Goal: Task Accomplishment & Management: Use online tool/utility

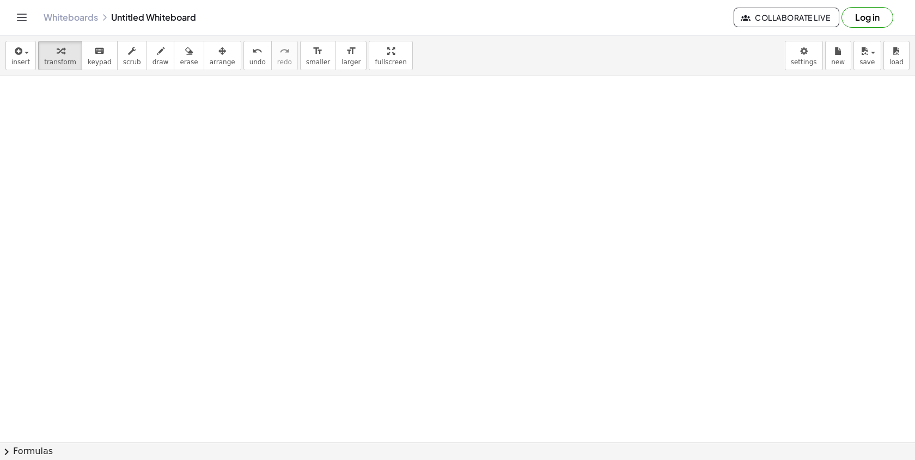
scroll to position [290, 0]
click at [151, 94] on div at bounding box center [457, 188] width 915 height 804
click at [178, 138] on div at bounding box center [457, 188] width 915 height 804
click at [270, 182] on div at bounding box center [285, 168] width 195 height 54
drag, startPoint x: 329, startPoint y: 187, endPoint x: 274, endPoint y: 175, distance: 56.7
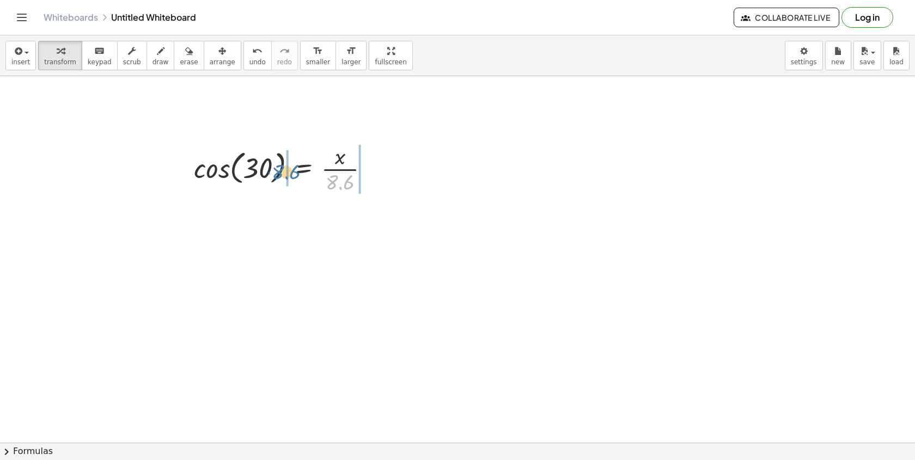
click at [273, 175] on div at bounding box center [285, 168] width 195 height 54
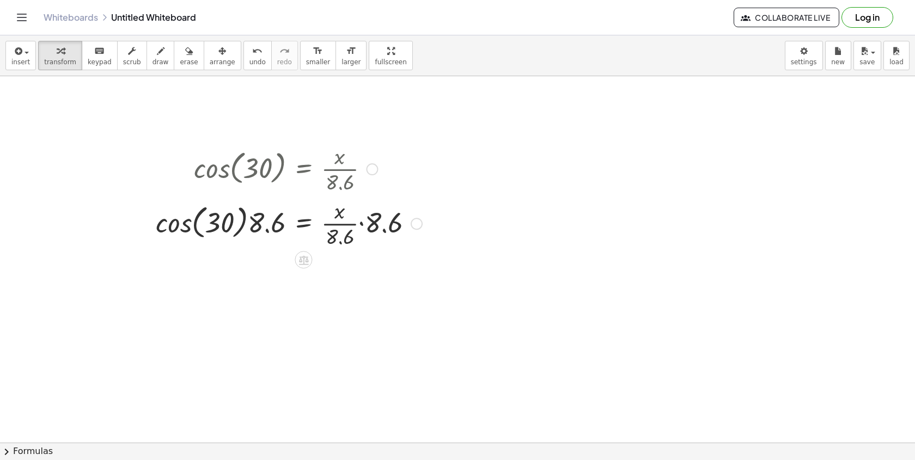
click at [206, 222] on div at bounding box center [288, 223] width 277 height 54
click at [191, 222] on div at bounding box center [288, 223] width 277 height 54
click at [191, 222] on div at bounding box center [186, 195] width 16 height 115
click at [265, 217] on div at bounding box center [307, 222] width 239 height 57
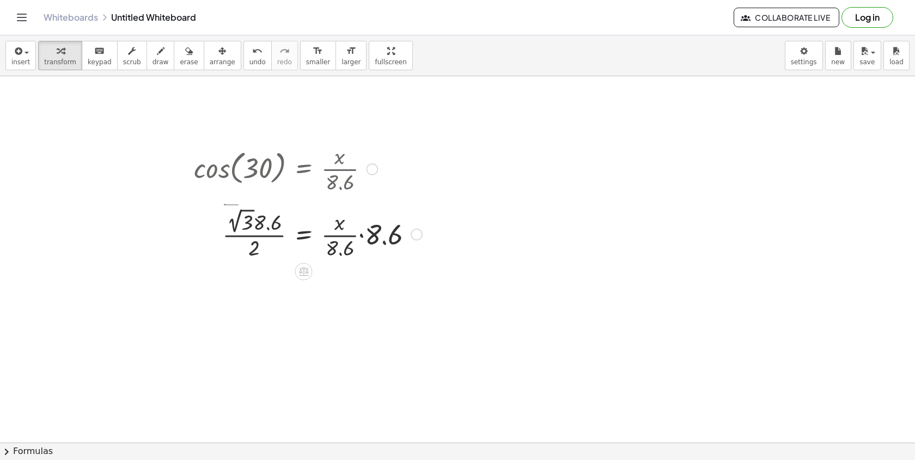
click at [270, 218] on div at bounding box center [288, 228] width 277 height 57
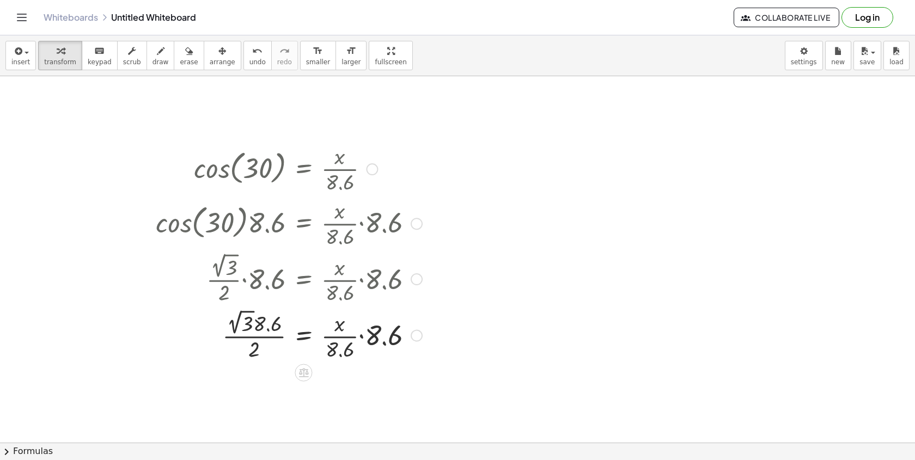
click at [242, 307] on div at bounding box center [288, 335] width 277 height 57
click at [250, 331] on div at bounding box center [288, 335] width 277 height 54
click at [246, 341] on div at bounding box center [288, 335] width 277 height 54
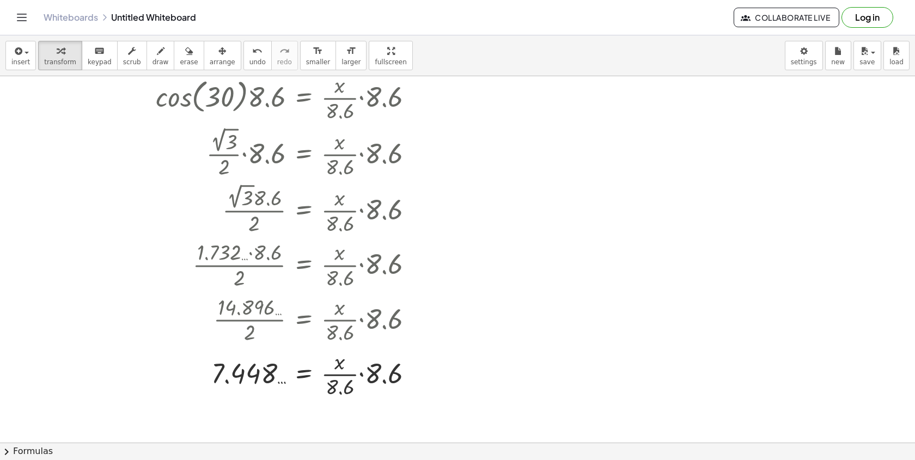
scroll to position [414, 0]
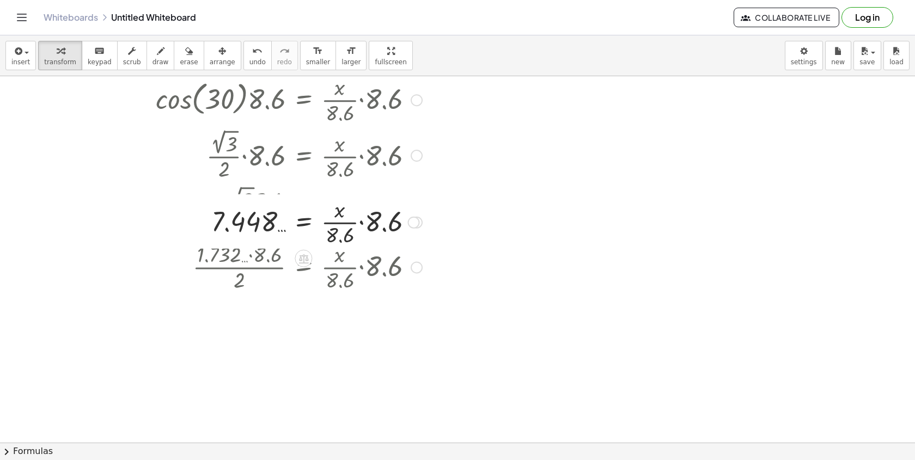
drag, startPoint x: 419, startPoint y: 376, endPoint x: 423, endPoint y: -80, distance: 455.8
click at [423, 0] on html "Graspable Math Activities Whiteboards Classes v1.28.5 | Privacy policy © 2025 |…" at bounding box center [457, 230] width 915 height 460
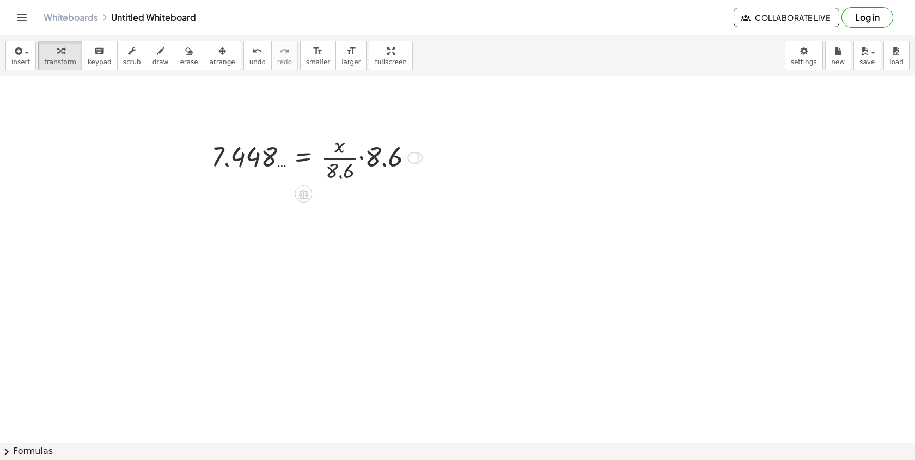
scroll to position [301, 0]
drag, startPoint x: 409, startPoint y: 151, endPoint x: 407, endPoint y: 144, distance: 7.9
click at [407, 145] on div at bounding box center [317, 158] width 222 height 54
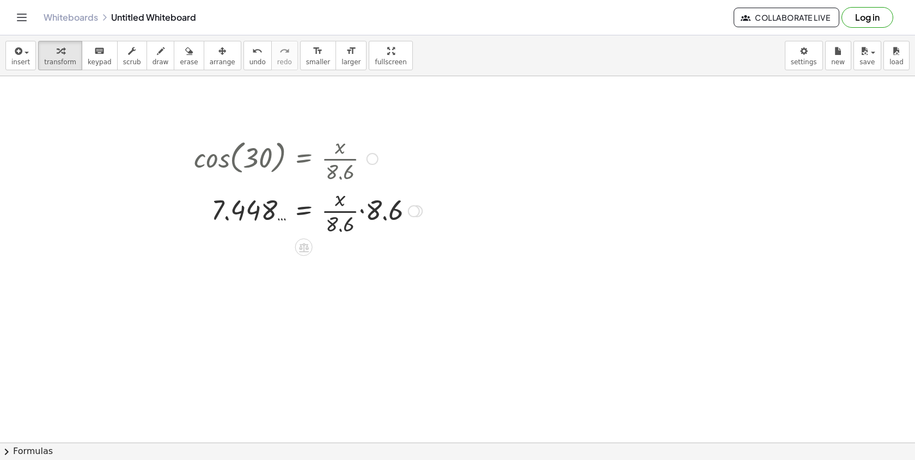
drag, startPoint x: 412, startPoint y: 156, endPoint x: 423, endPoint y: 212, distance: 57.7
click at [304, 211] on div "= · x · · 8.6 · 8.6 7.448 …" at bounding box center [304, 211] width 0 height 0
click at [375, 158] on div at bounding box center [373, 159] width 12 height 12
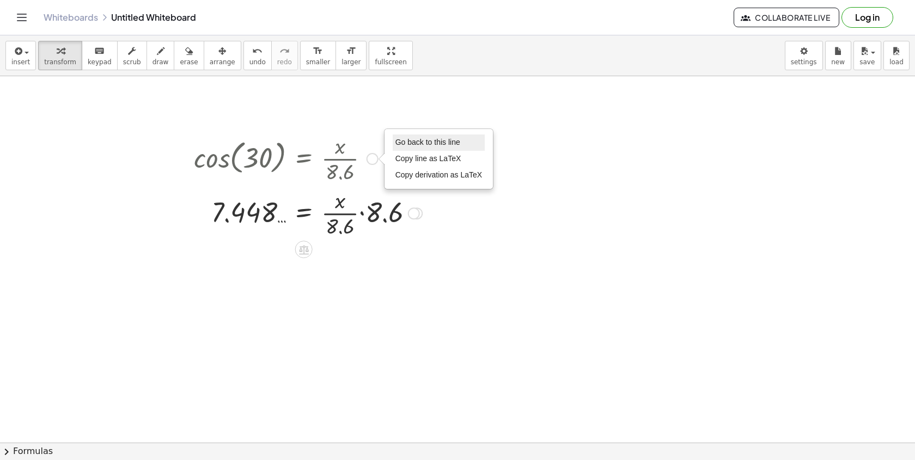
click at [404, 145] on span "Go back to this line" at bounding box center [427, 142] width 65 height 9
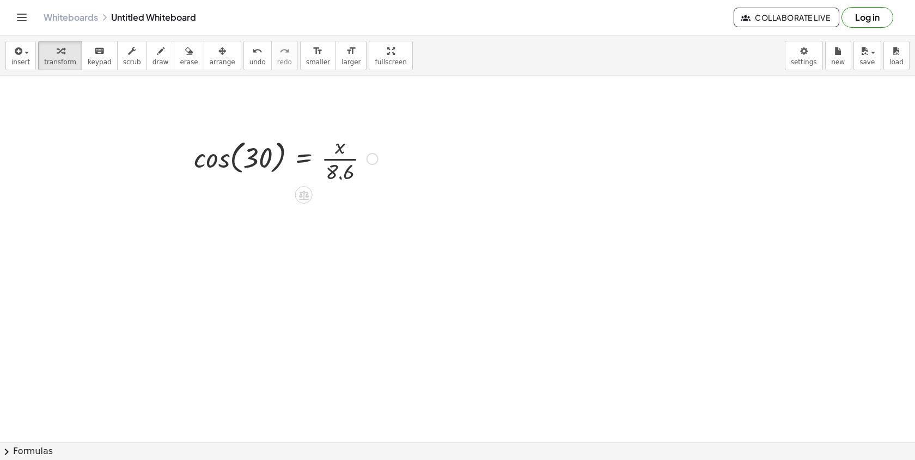
click at [365, 161] on div at bounding box center [285, 158] width 195 height 54
click at [374, 160] on div "Go back to this line Copy line as LaTeX Copy derivation as LaTeX" at bounding box center [373, 159] width 12 height 12
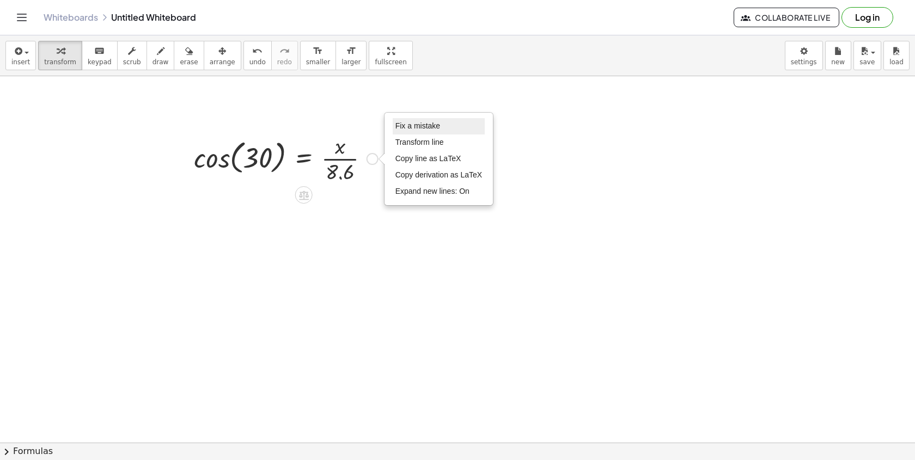
click at [402, 129] on span "Fix a mistake" at bounding box center [417, 125] width 45 height 9
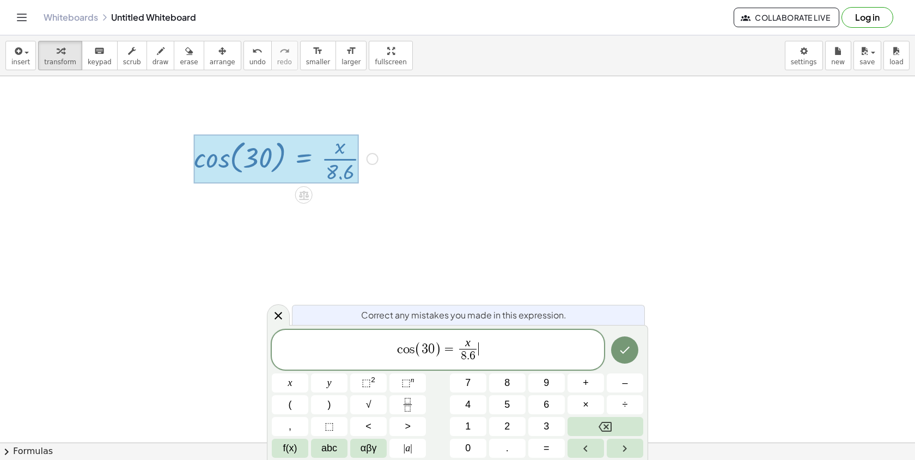
click at [412, 351] on var "s" at bounding box center [412, 349] width 5 height 13
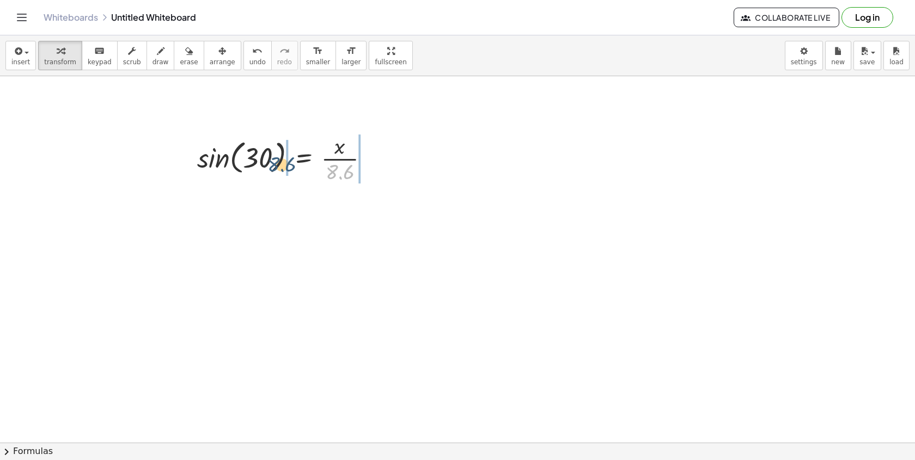
drag, startPoint x: 344, startPoint y: 174, endPoint x: 286, endPoint y: 166, distance: 58.8
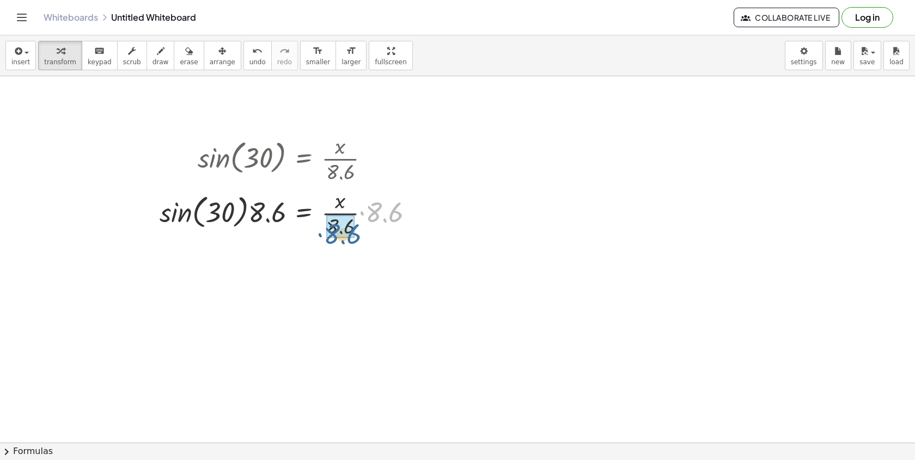
drag, startPoint x: 387, startPoint y: 210, endPoint x: 349, endPoint y: 231, distance: 43.6
click at [251, 219] on div at bounding box center [268, 212] width 229 height 41
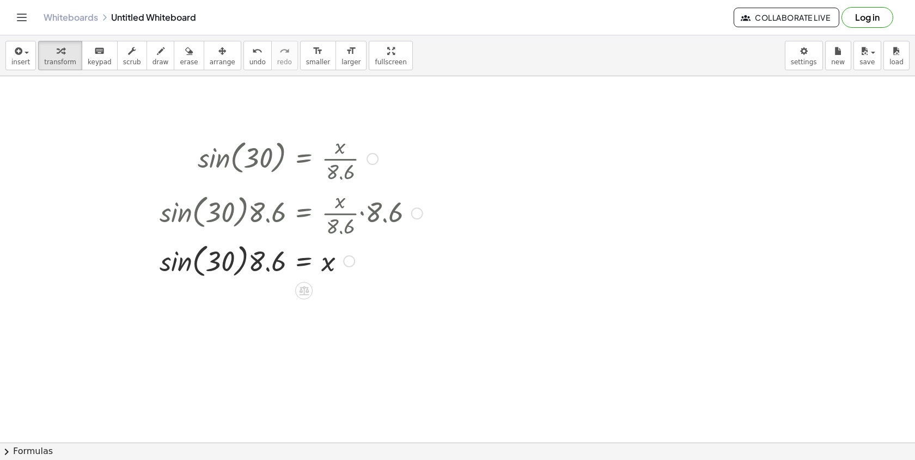
click at [186, 227] on div at bounding box center [291, 212] width 274 height 54
click at [200, 265] on div at bounding box center [291, 260] width 274 height 41
click at [186, 264] on div at bounding box center [291, 260] width 274 height 41
click at [239, 272] on div at bounding box center [291, 260] width 274 height 54
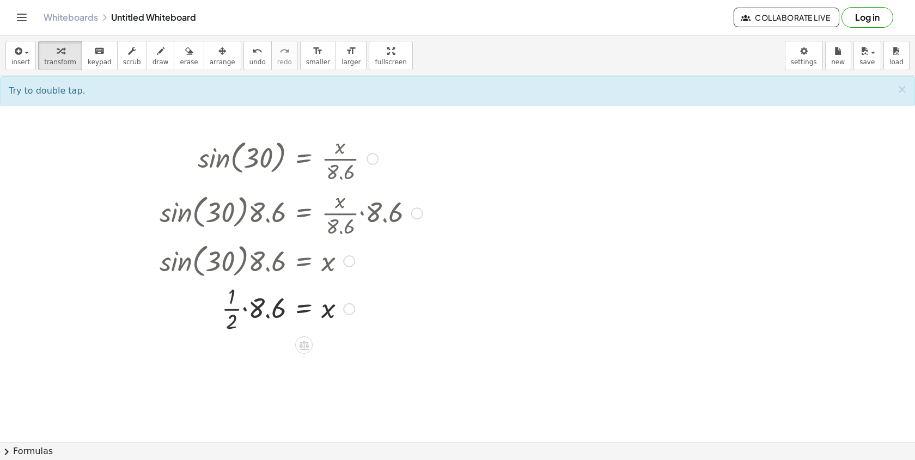
click at [247, 307] on div at bounding box center [291, 308] width 274 height 54
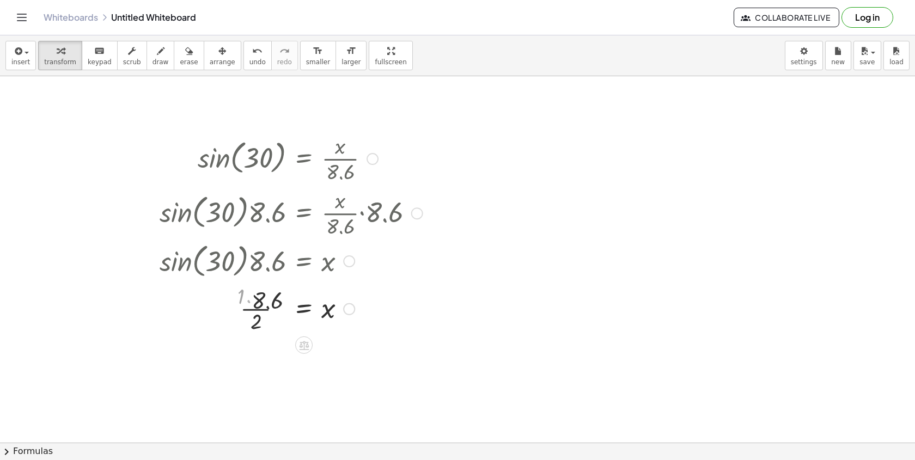
click at [246, 298] on div at bounding box center [291, 308] width 274 height 54
click at [264, 367] on div at bounding box center [291, 362] width 274 height 54
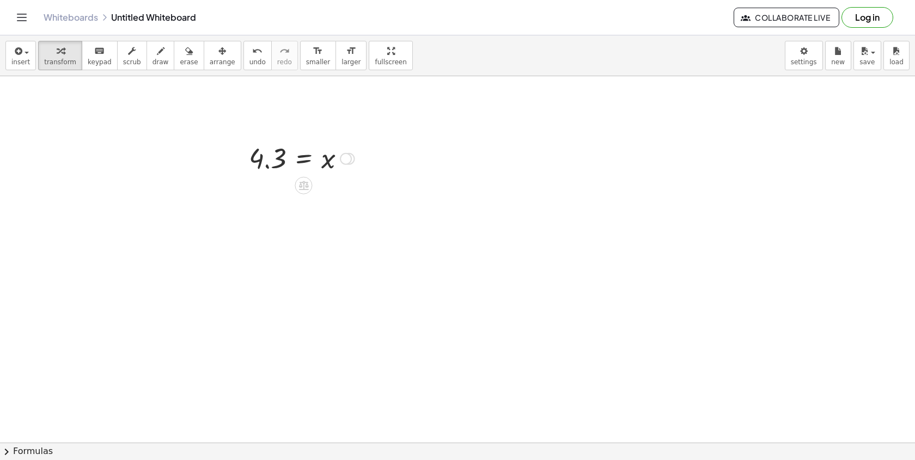
drag, startPoint x: 353, startPoint y: 407, endPoint x: 398, endPoint y: 135, distance: 276.6
click at [398, 136] on div "cos ( , 15 ) = · x · 2,900 · cos ( , 15 ) · 2,900 = · · x · 2,900 · 2,900 · cos…" at bounding box center [457, 178] width 915 height 804
click at [425, 192] on div at bounding box center [457, 178] width 915 height 804
click at [436, 198] on div at bounding box center [457, 178] width 915 height 804
drag, startPoint x: 592, startPoint y: 244, endPoint x: 540, endPoint y: 236, distance: 52.9
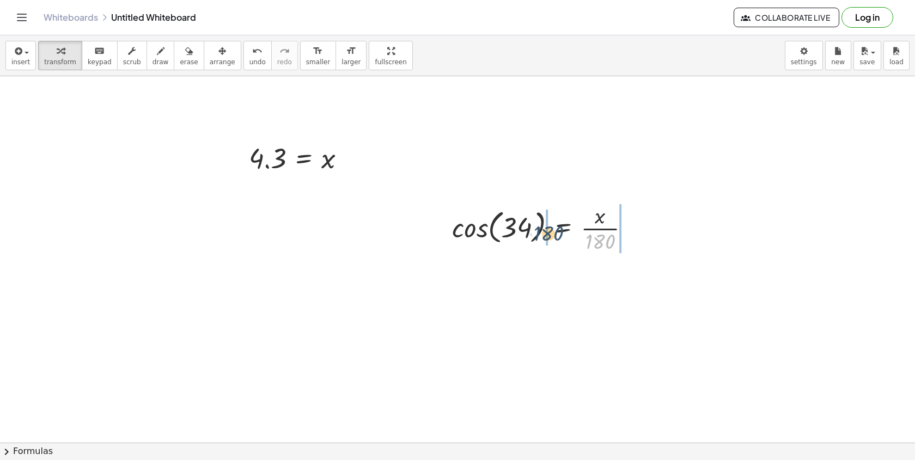
click at [540, 236] on div at bounding box center [545, 227] width 197 height 54
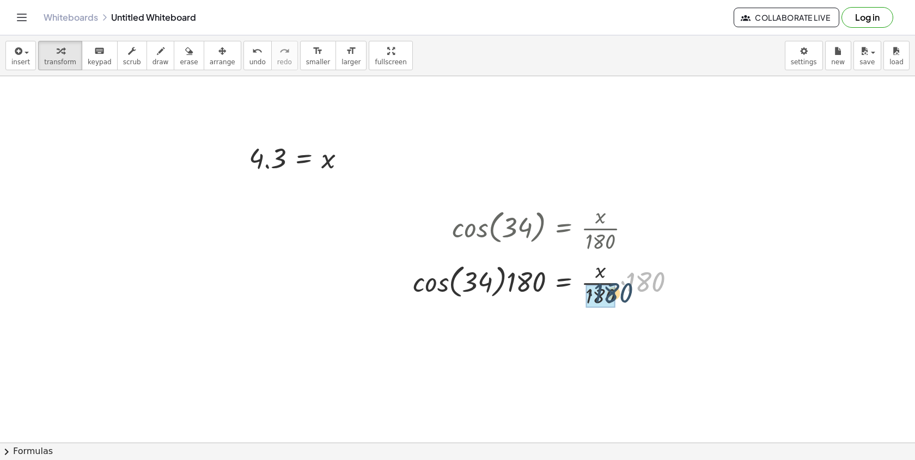
drag, startPoint x: 638, startPoint y: 286, endPoint x: 601, endPoint y: 297, distance: 38.1
click at [474, 280] on div at bounding box center [525, 281] width 237 height 41
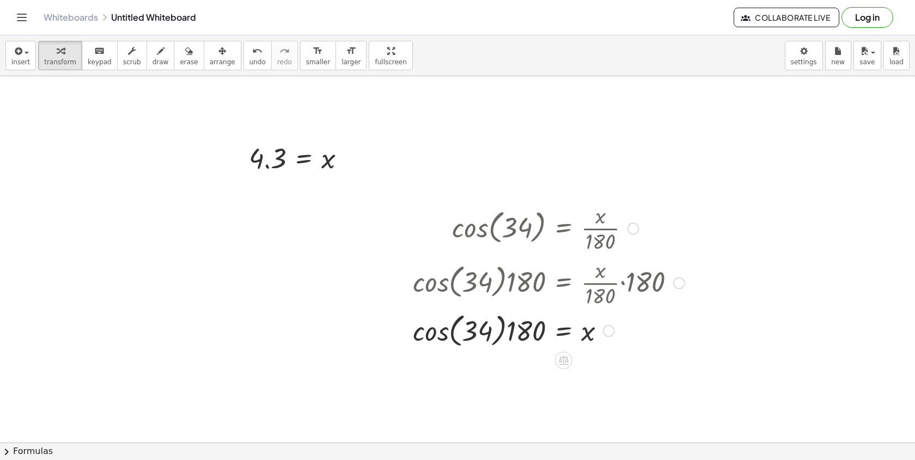
click at [442, 333] on div at bounding box center [548, 329] width 283 height 41
click at [483, 337] on div at bounding box center [548, 330] width 283 height 37
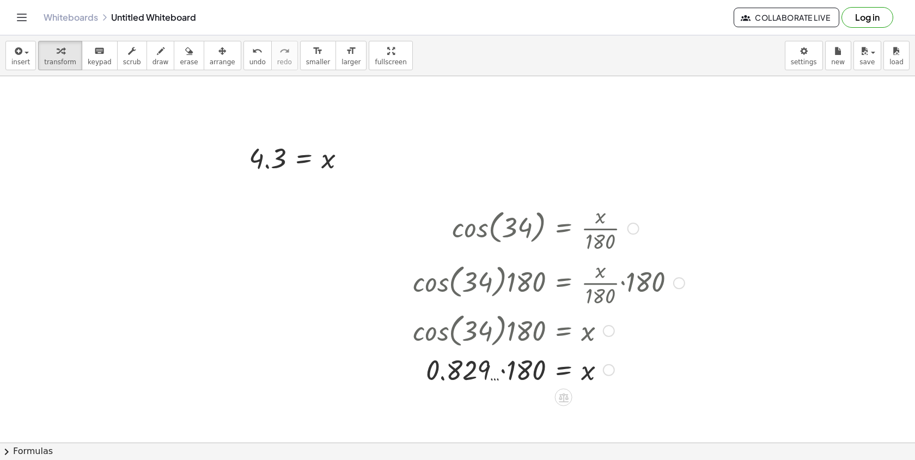
click at [505, 377] on div at bounding box center [548, 369] width 283 height 37
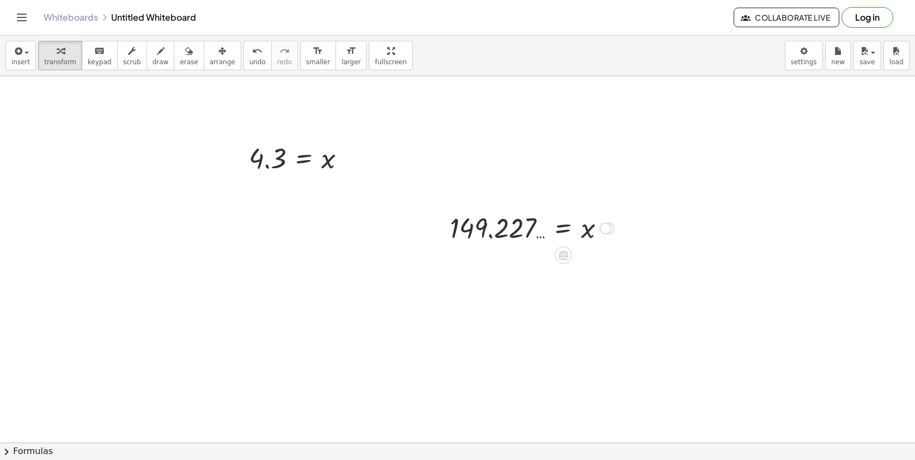
drag, startPoint x: 612, startPoint y: 410, endPoint x: 616, endPoint y: 207, distance: 202.6
click at [617, 207] on div "cos ( , 34 ) = · x · 180 · cos ( , 34 ) · 180 = · · x · 180 · 180 · cos ( , 34 …" at bounding box center [527, 227] width 188 height 41
click at [366, 148] on div at bounding box center [457, 131] width 915 height 1100
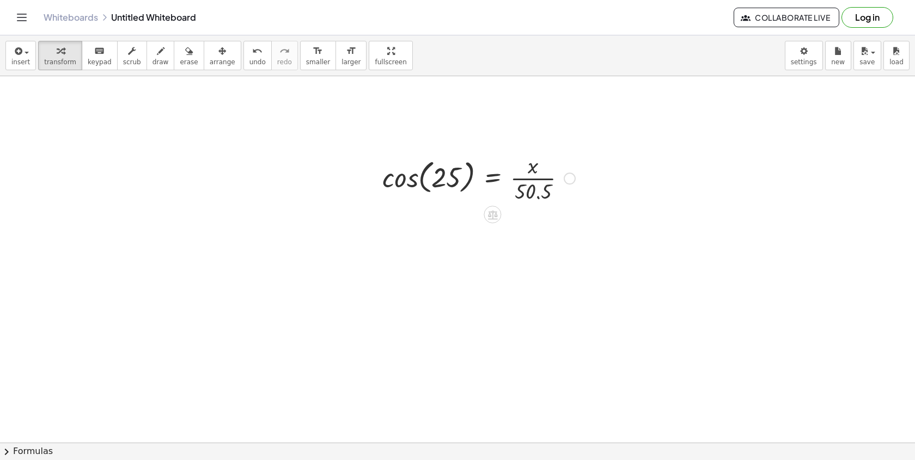
click at [421, 179] on div at bounding box center [479, 177] width 204 height 54
click at [405, 179] on div at bounding box center [479, 177] width 204 height 54
click at [425, 180] on div at bounding box center [489, 177] width 182 height 54
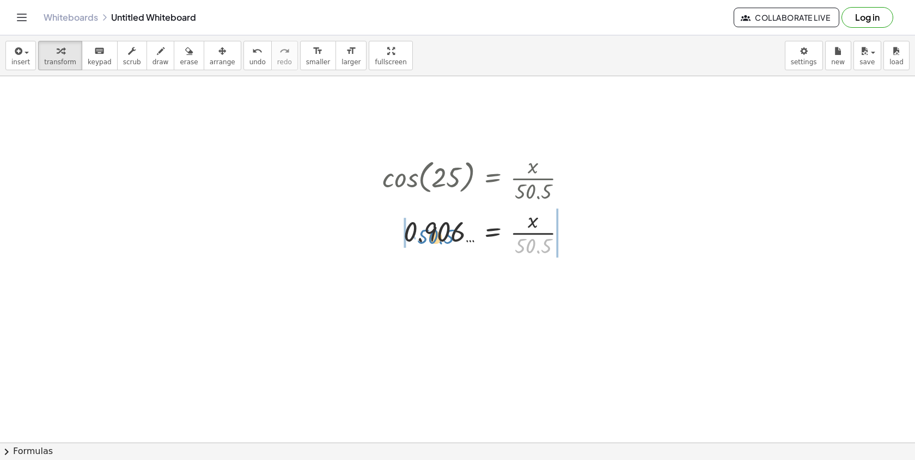
drag, startPoint x: 541, startPoint y: 253, endPoint x: 444, endPoint y: 243, distance: 97.4
click at [444, 243] on div at bounding box center [479, 232] width 204 height 54
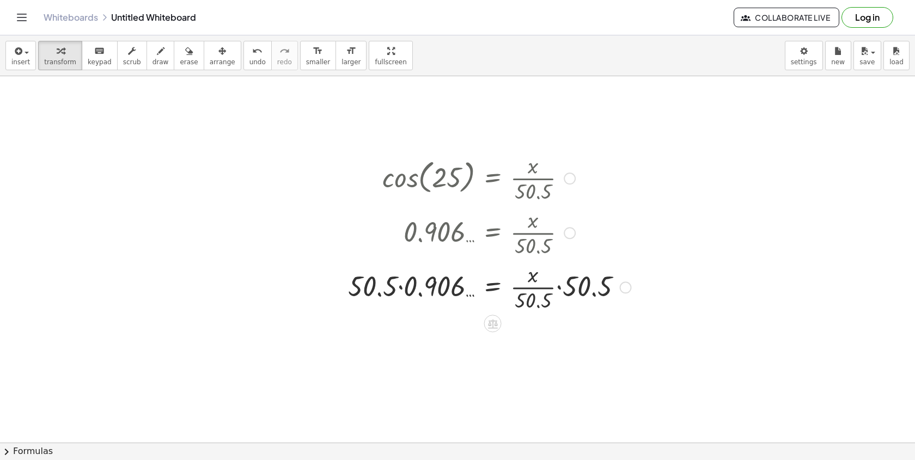
click at [392, 286] on div at bounding box center [490, 286] width 294 height 54
click at [399, 292] on div at bounding box center [490, 286] width 294 height 54
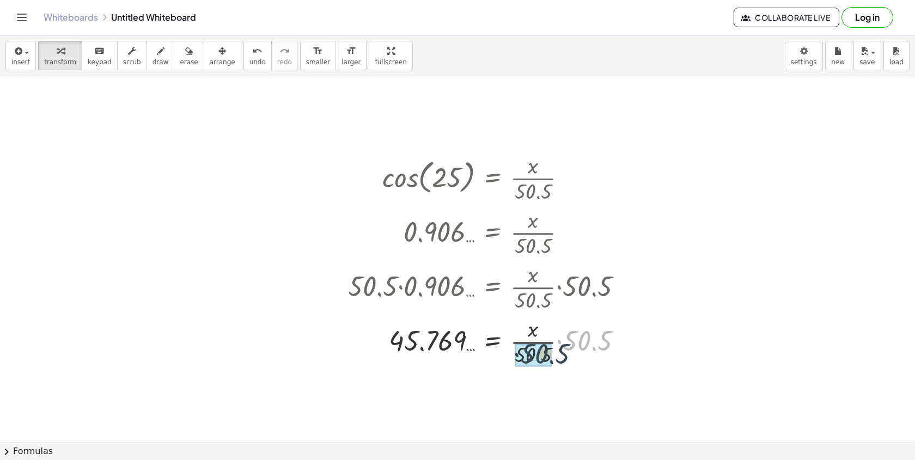
drag, startPoint x: 578, startPoint y: 346, endPoint x: 530, endPoint y: 359, distance: 49.1
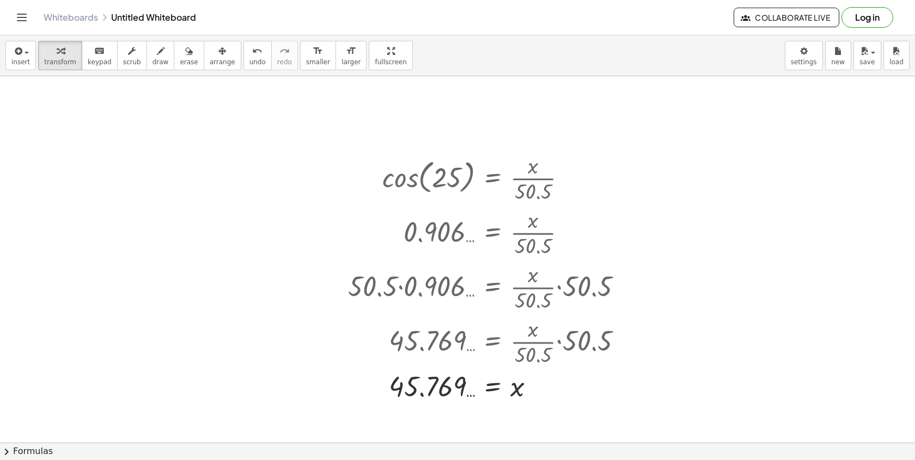
click at [76, 172] on div at bounding box center [457, 131] width 915 height 1100
click at [125, 209] on div at bounding box center [188, 201] width 202 height 54
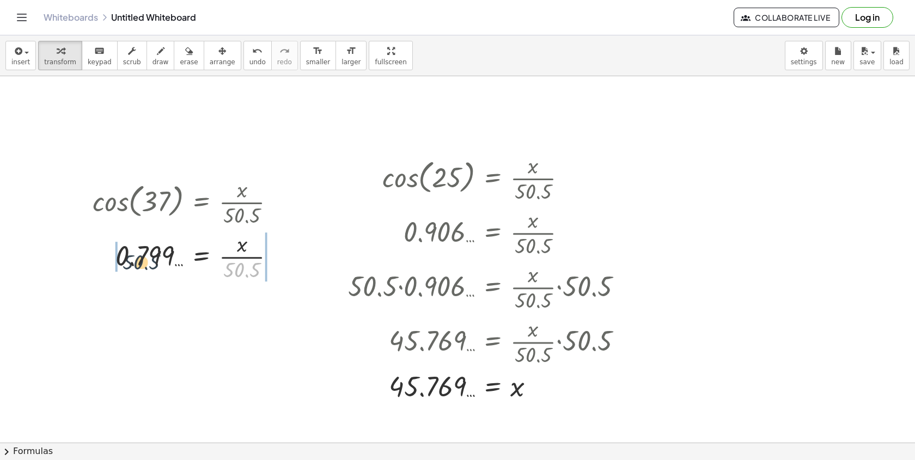
drag, startPoint x: 251, startPoint y: 268, endPoint x: 145, endPoint y: 259, distance: 105.5
click at [145, 259] on div at bounding box center [188, 256] width 202 height 54
click at [186, 267] on div at bounding box center [199, 256] width 291 height 54
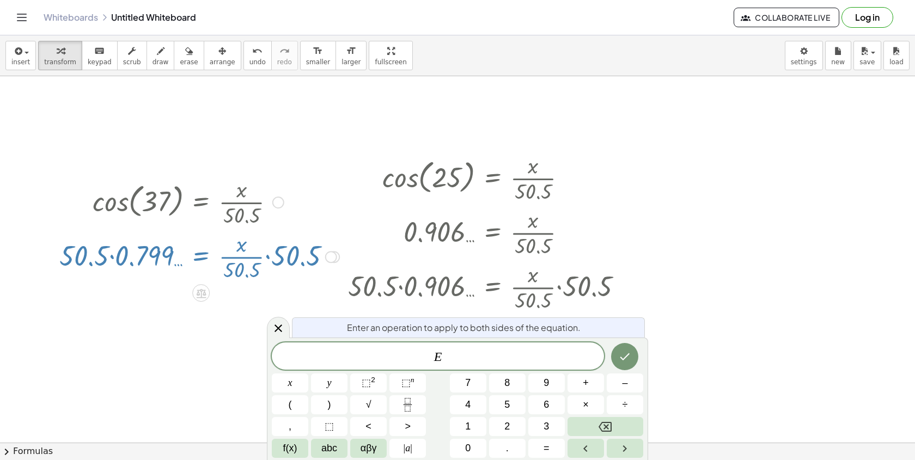
click at [137, 260] on div at bounding box center [199, 256] width 291 height 54
click at [107, 261] on div at bounding box center [199, 256] width 291 height 54
click at [278, 328] on icon at bounding box center [278, 329] width 8 height 8
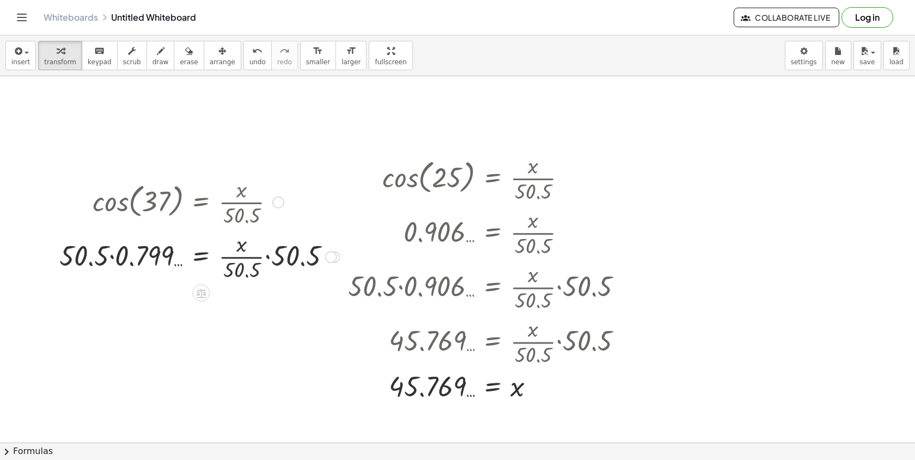
click at [100, 258] on div at bounding box center [199, 256] width 291 height 54
click at [119, 262] on div at bounding box center [199, 256] width 291 height 54
drag, startPoint x: 278, startPoint y: 265, endPoint x: 238, endPoint y: 272, distance: 41.0
click at [241, 267] on div at bounding box center [188, 256] width 202 height 36
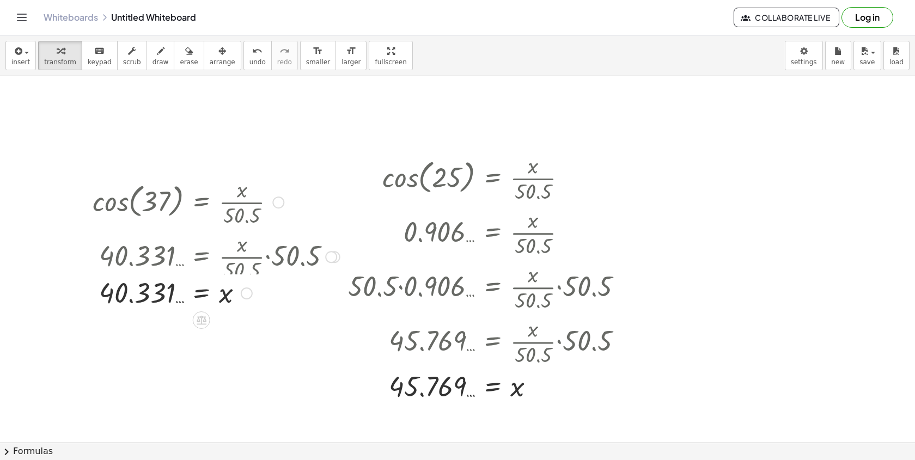
drag, startPoint x: 246, startPoint y: 308, endPoint x: 249, endPoint y: 169, distance: 138.4
click at [249, 173] on div "cos ( , 15 ) = · x · 2,900 · cos ( , 15 ) · 2,900 = · · x · 2,900 · 2,900 · cos…" at bounding box center [457, 131] width 915 height 1100
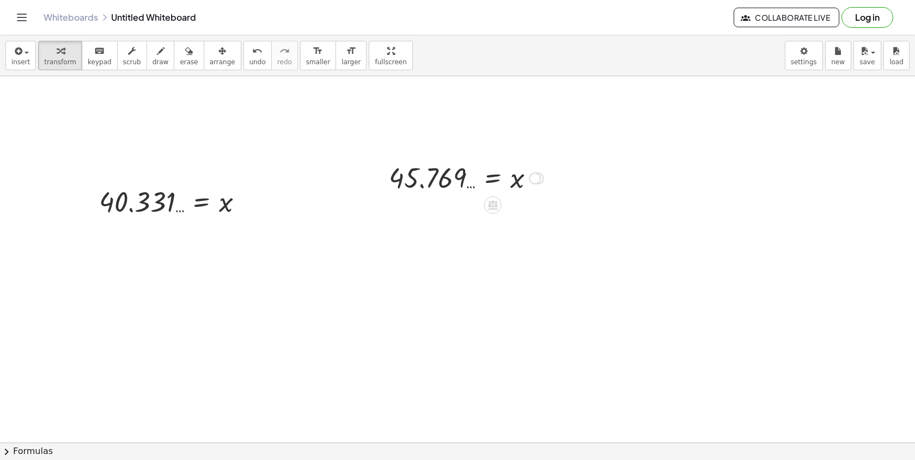
drag, startPoint x: 537, startPoint y: 389, endPoint x: 555, endPoint y: 115, distance: 274.6
click at [555, 117] on div "cos ( , 15 ) = · x · 2,900 · cos ( , 15 ) · 2,900 = · · x · 2,900 · 2,900 · cos…" at bounding box center [457, 131] width 915 height 1100
click at [621, 389] on div at bounding box center [457, 131] width 915 height 1100
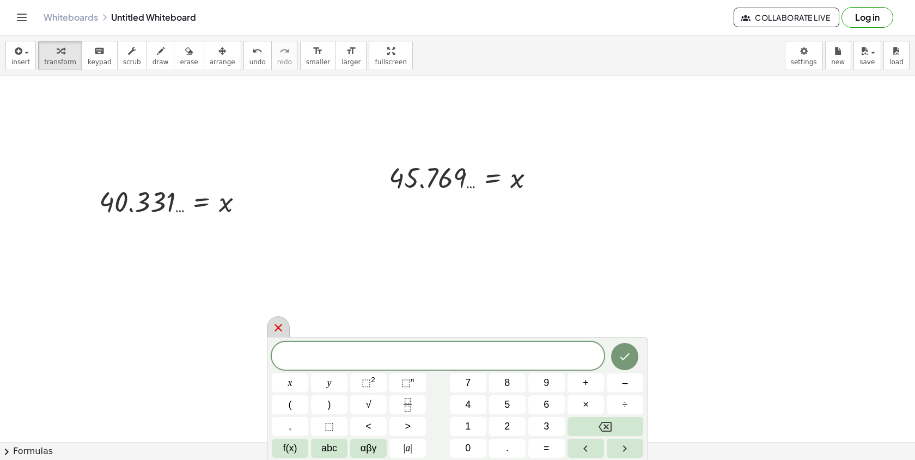
click at [279, 328] on icon at bounding box center [278, 328] width 8 height 8
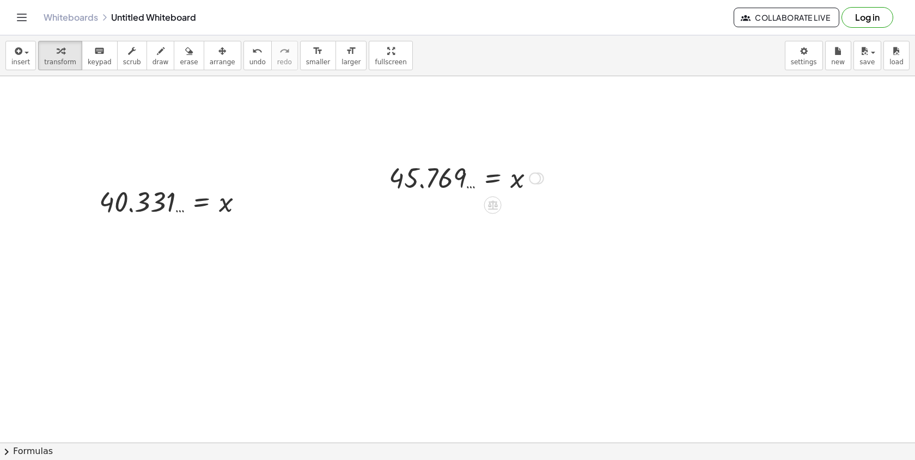
drag, startPoint x: 540, startPoint y: 175, endPoint x: 538, endPoint y: 234, distance: 58.3
click at [540, 185] on div at bounding box center [535, 179] width 12 height 12
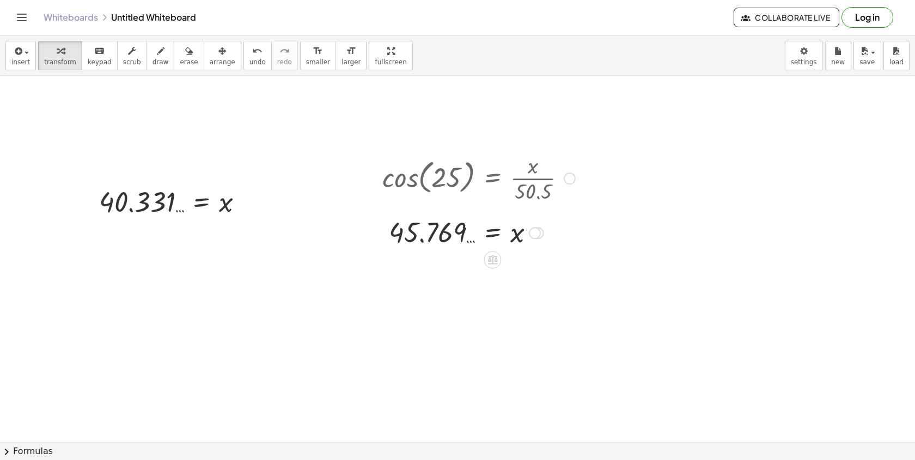
click at [566, 182] on div at bounding box center [570, 179] width 12 height 12
click at [612, 167] on li "Go back to this line" at bounding box center [636, 162] width 93 height 16
click at [577, 179] on div at bounding box center [479, 177] width 204 height 54
click at [570, 178] on div "Go back to this line Copy line as LaTeX Copy derivation as LaTeX" at bounding box center [570, 179] width 12 height 12
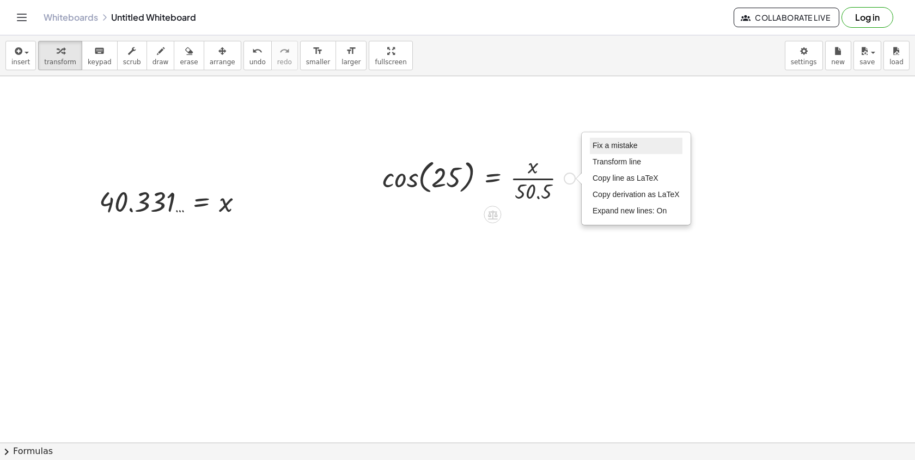
click at [619, 146] on span "Fix a mistake" at bounding box center [615, 145] width 45 height 9
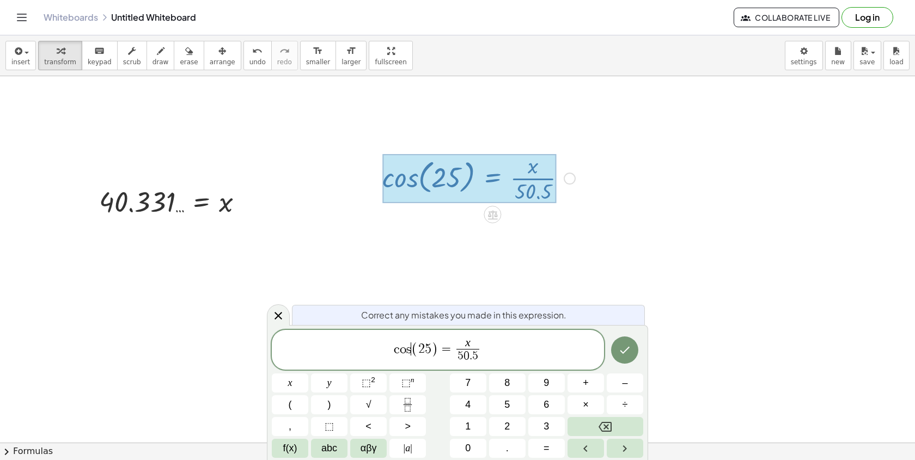
click at [413, 355] on span "(" at bounding box center [414, 349] width 7 height 16
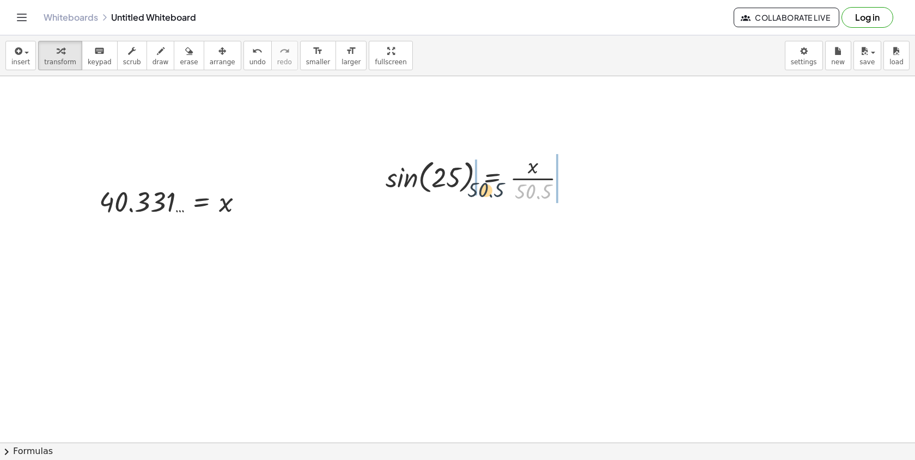
drag, startPoint x: 537, startPoint y: 197, endPoint x: 481, endPoint y: 192, distance: 56.3
click at [481, 192] on div at bounding box center [480, 177] width 200 height 54
click at [404, 191] on div at bounding box center [484, 177] width 306 height 54
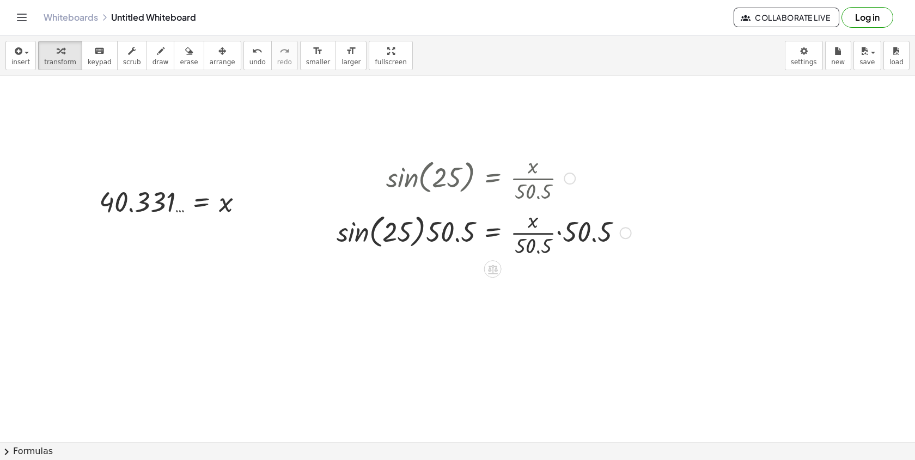
click at [351, 231] on div at bounding box center [484, 232] width 306 height 54
click at [432, 236] on div at bounding box center [487, 232] width 297 height 54
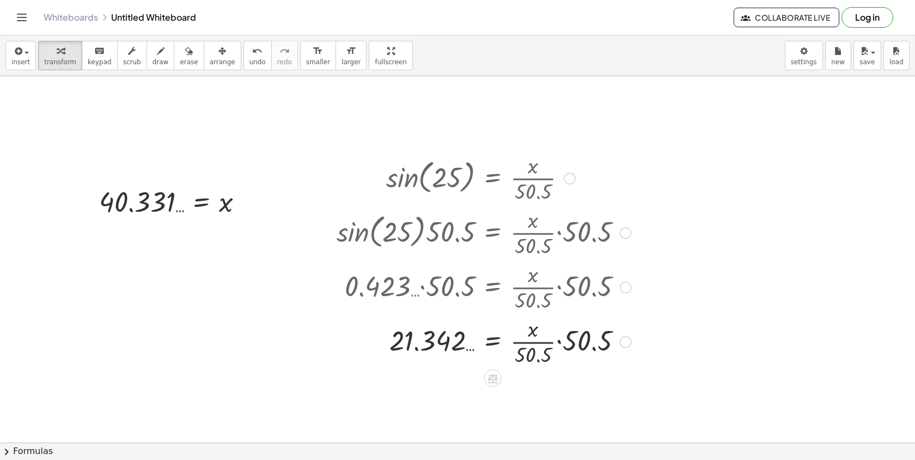
click at [634, 344] on div at bounding box center [484, 341] width 306 height 54
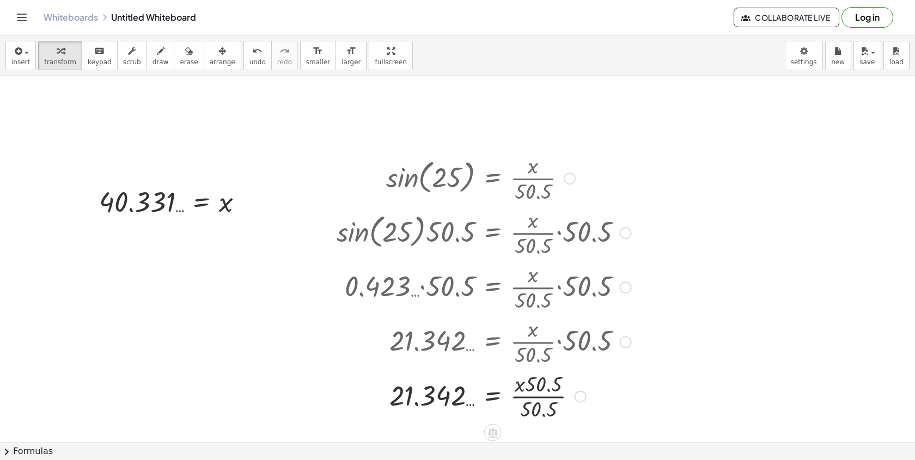
click at [554, 402] on div at bounding box center [484, 396] width 306 height 54
drag, startPoint x: 546, startPoint y: 413, endPoint x: 546, endPoint y: 395, distance: 18.0
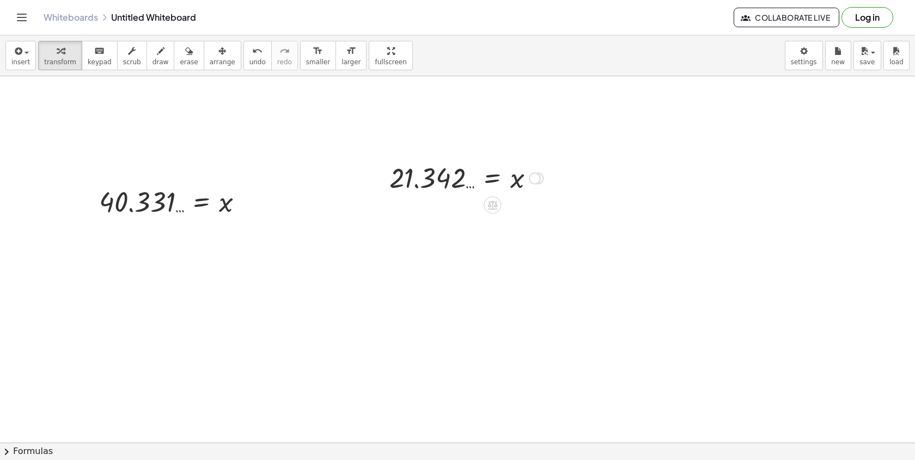
drag, startPoint x: 538, startPoint y: 399, endPoint x: 562, endPoint y: 92, distance: 308.1
click at [565, 92] on div "cos ( , 15 ) = · x · 2,900 · cos ( , 15 ) · 2,900 = · · x · 2,900 · 2,900 · cos…" at bounding box center [457, 131] width 915 height 1100
drag, startPoint x: 243, startPoint y: 211, endPoint x: 243, endPoint y: 239, distance: 28.3
click at [243, 242] on div "cos ( , 15 ) = · x · 2,900 · cos ( , 15 ) · 2,900 = · · x · 2,900 · 2,900 · cos…" at bounding box center [457, 131] width 915 height 1100
drag, startPoint x: 245, startPoint y: 203, endPoint x: 245, endPoint y: 237, distance: 34.9
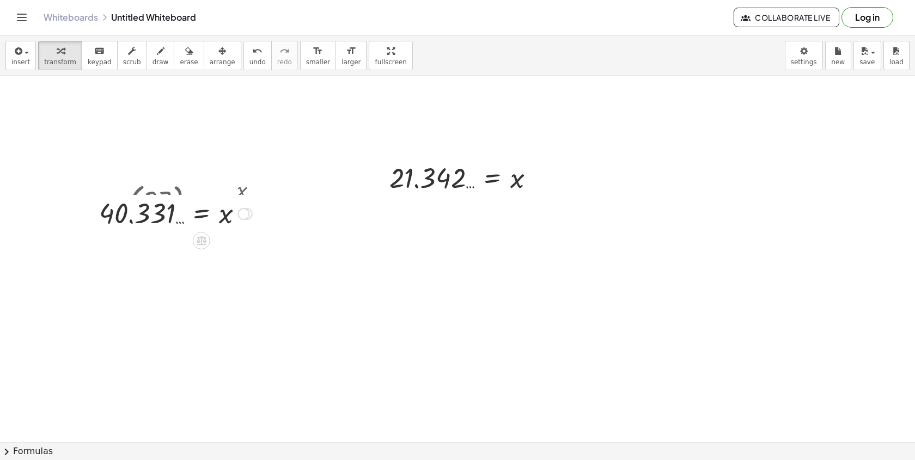
click at [245, 220] on div at bounding box center [243, 214] width 12 height 12
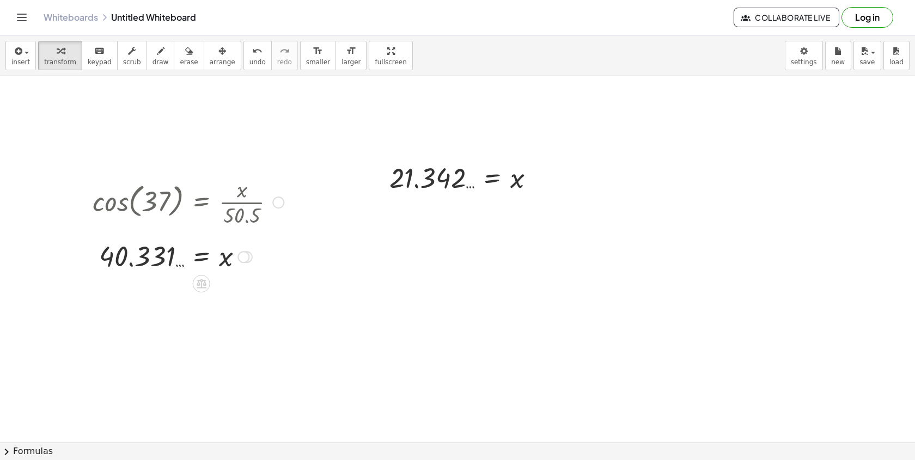
click at [272, 204] on div at bounding box center [188, 201] width 202 height 54
click at [278, 206] on div at bounding box center [278, 203] width 12 height 12
click at [308, 186] on span "Go back to this line" at bounding box center [333, 185] width 65 height 9
click at [280, 200] on div "Go back to this line Copy line as LaTeX Copy derivation as LaTeX" at bounding box center [278, 203] width 12 height 12
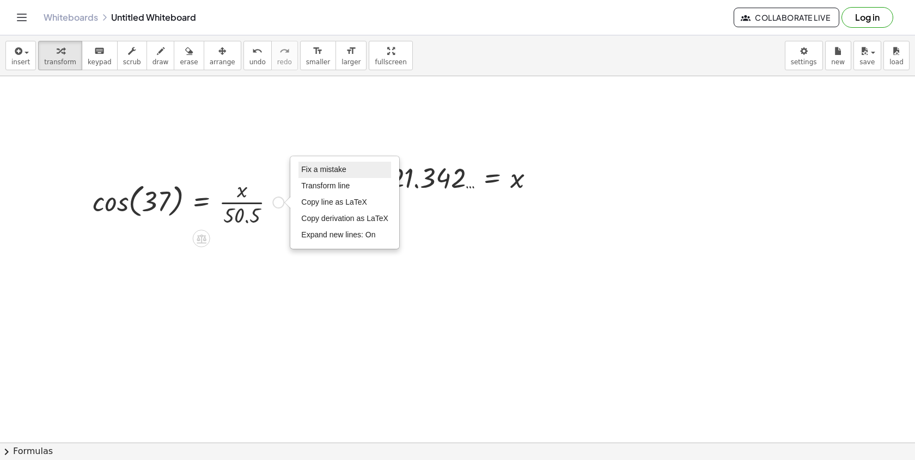
click at [311, 172] on span "Fix a mistake" at bounding box center [323, 169] width 45 height 9
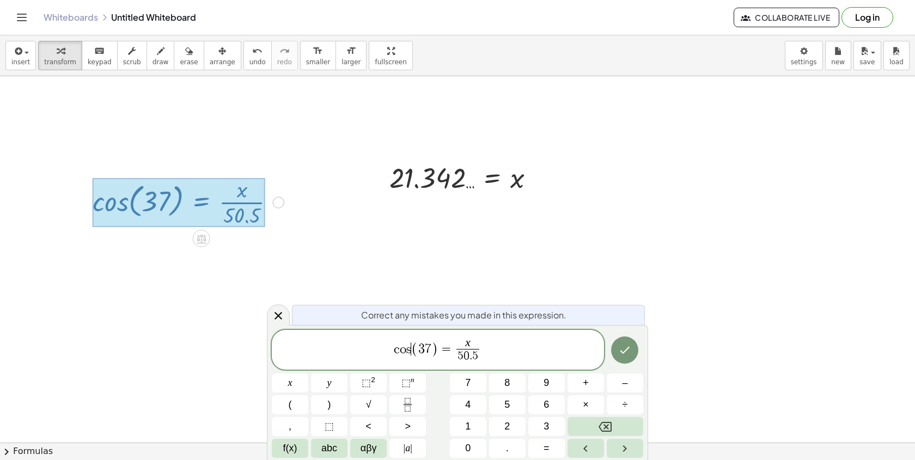
click at [414, 356] on span "(" at bounding box center [414, 349] width 7 height 16
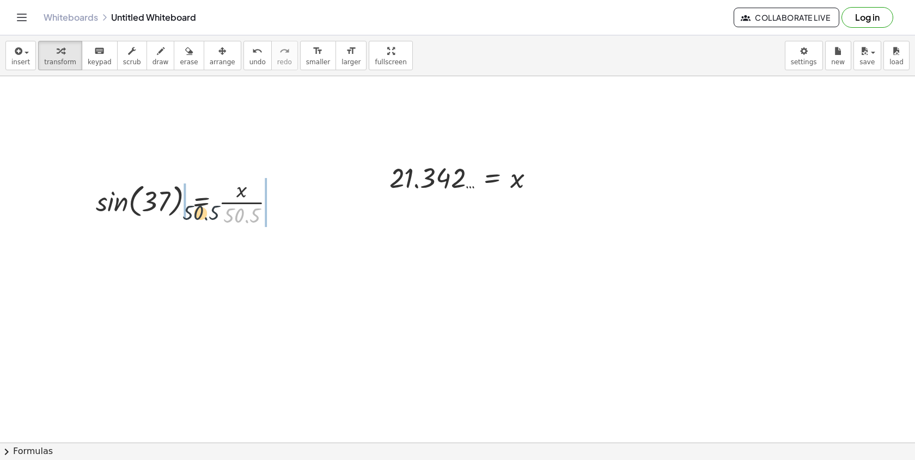
drag, startPoint x: 260, startPoint y: 216, endPoint x: 198, endPoint y: 204, distance: 63.7
click at [197, 204] on div at bounding box center [189, 201] width 199 height 54
click at [130, 210] on div at bounding box center [193, 201] width 304 height 54
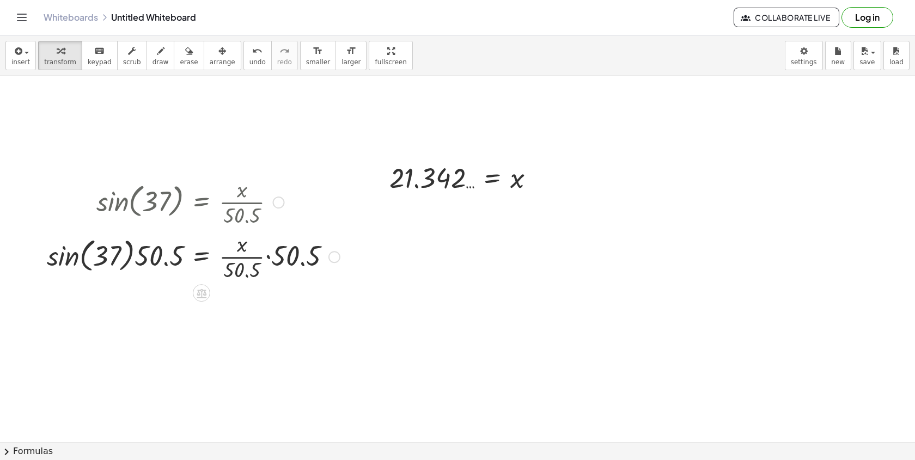
click at [62, 265] on div at bounding box center [193, 256] width 304 height 54
click at [147, 248] on div at bounding box center [198, 256] width 296 height 54
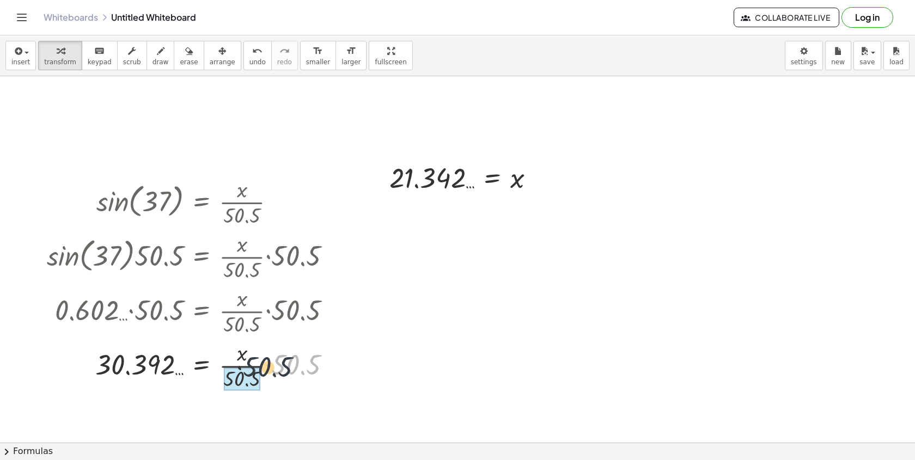
drag, startPoint x: 290, startPoint y: 365, endPoint x: 248, endPoint y: 374, distance: 42.3
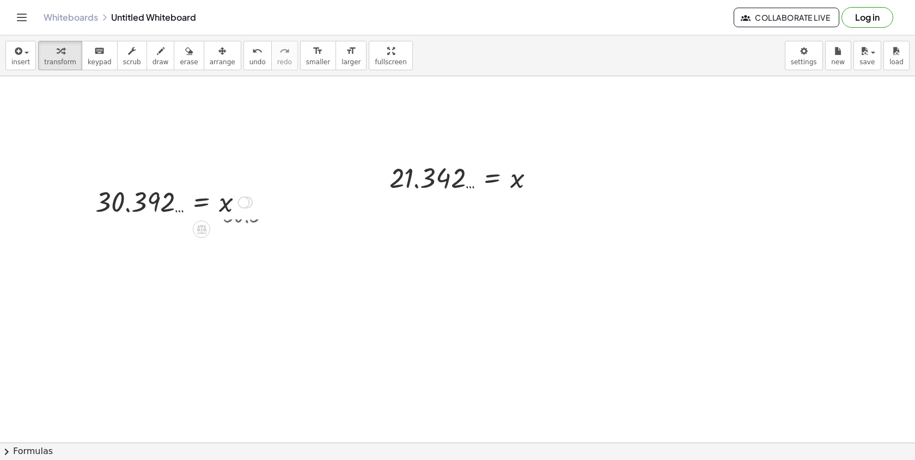
drag, startPoint x: 251, startPoint y: 410, endPoint x: 262, endPoint y: 94, distance: 316.1
click at [261, 96] on div "cos ( , 15 ) = · x · 2,900 · cos ( , 15 ) · 2,900 = · · x · 2,900 · 2,900 · cos…" at bounding box center [457, 131] width 915 height 1100
